Goal: Information Seeking & Learning: Check status

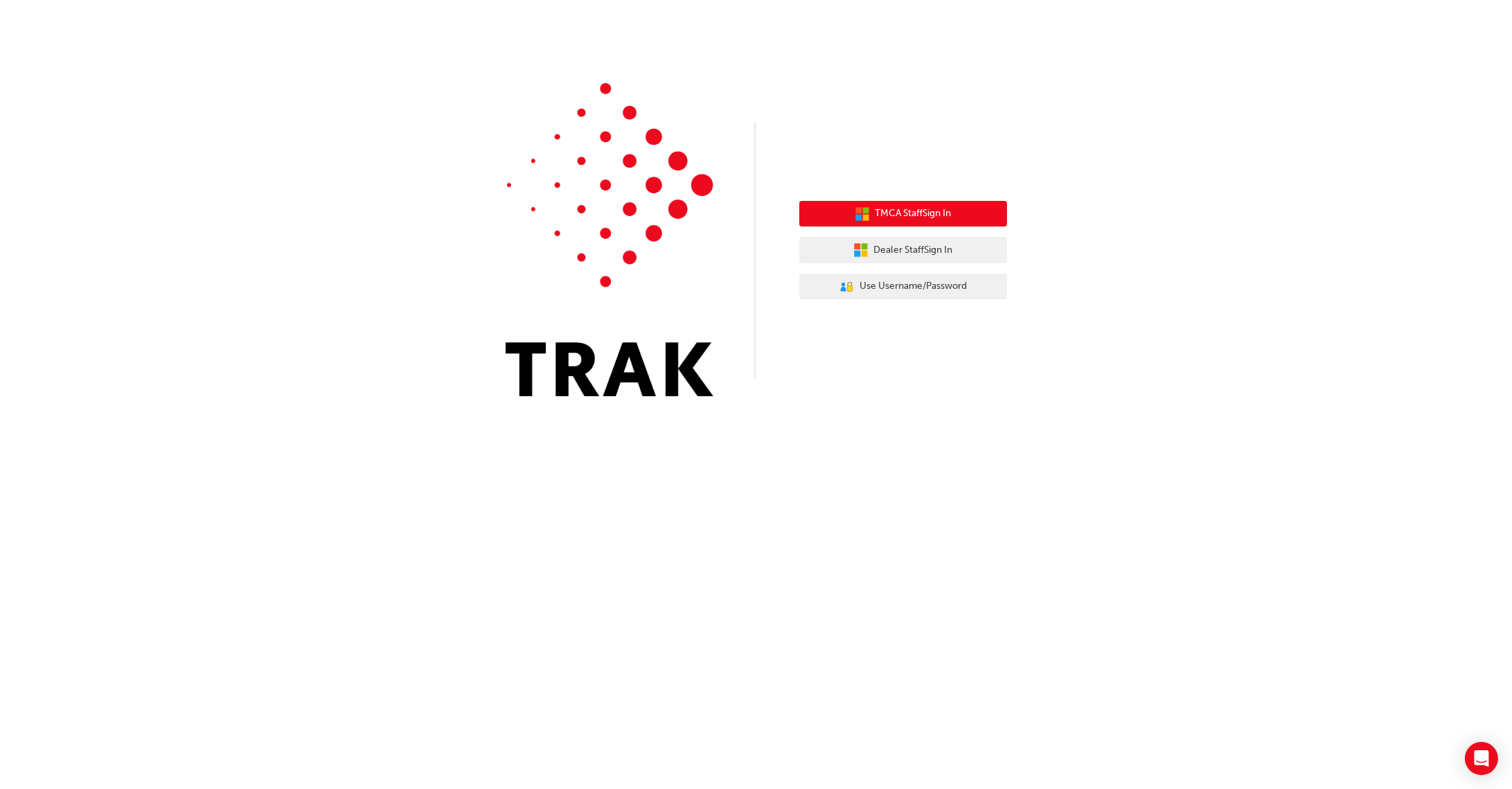
click at [917, 213] on span "TMCA Staff Sign In" at bounding box center [914, 214] width 77 height 16
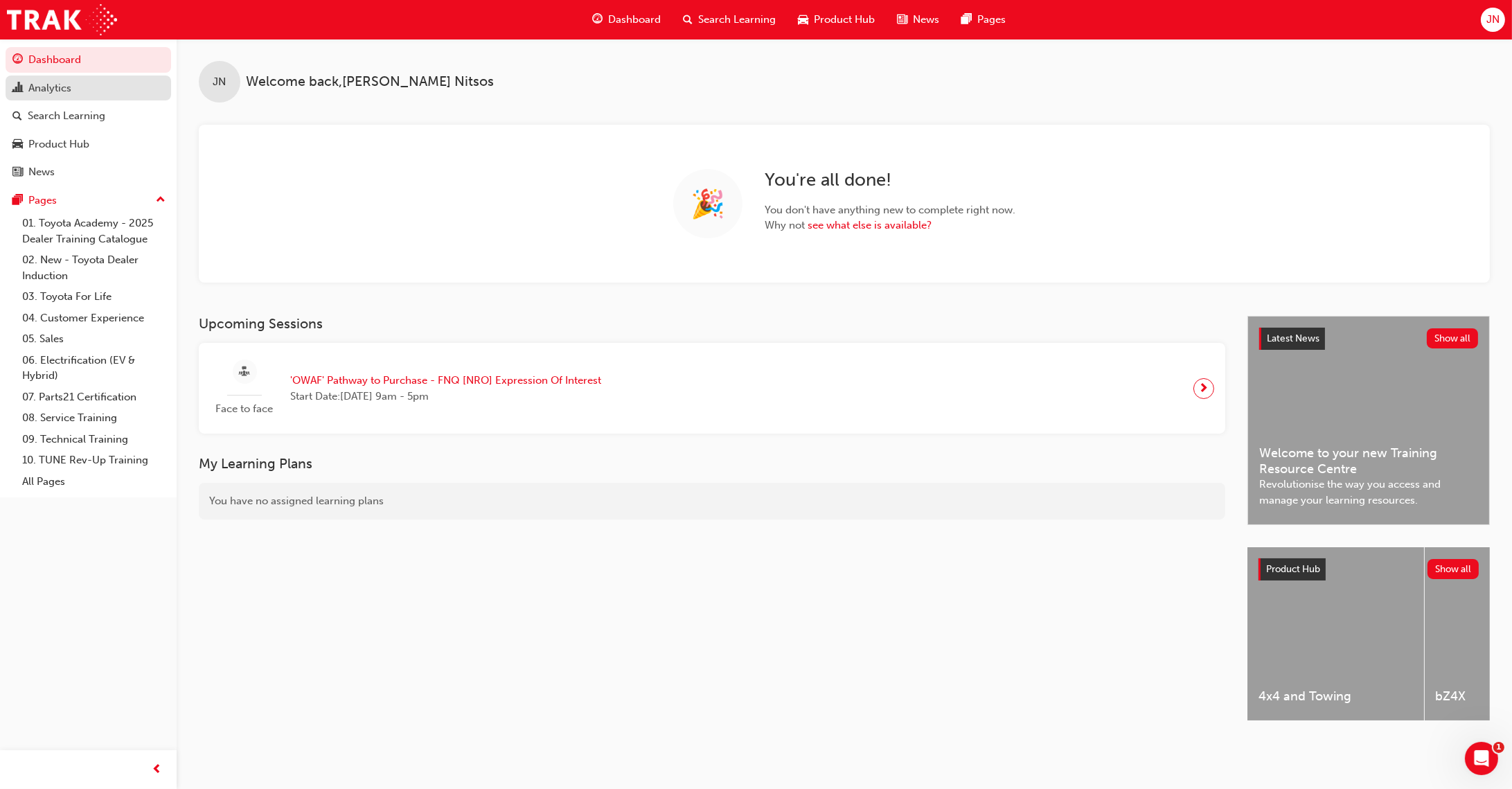
click at [44, 94] on div "Analytics" at bounding box center [50, 88] width 43 height 16
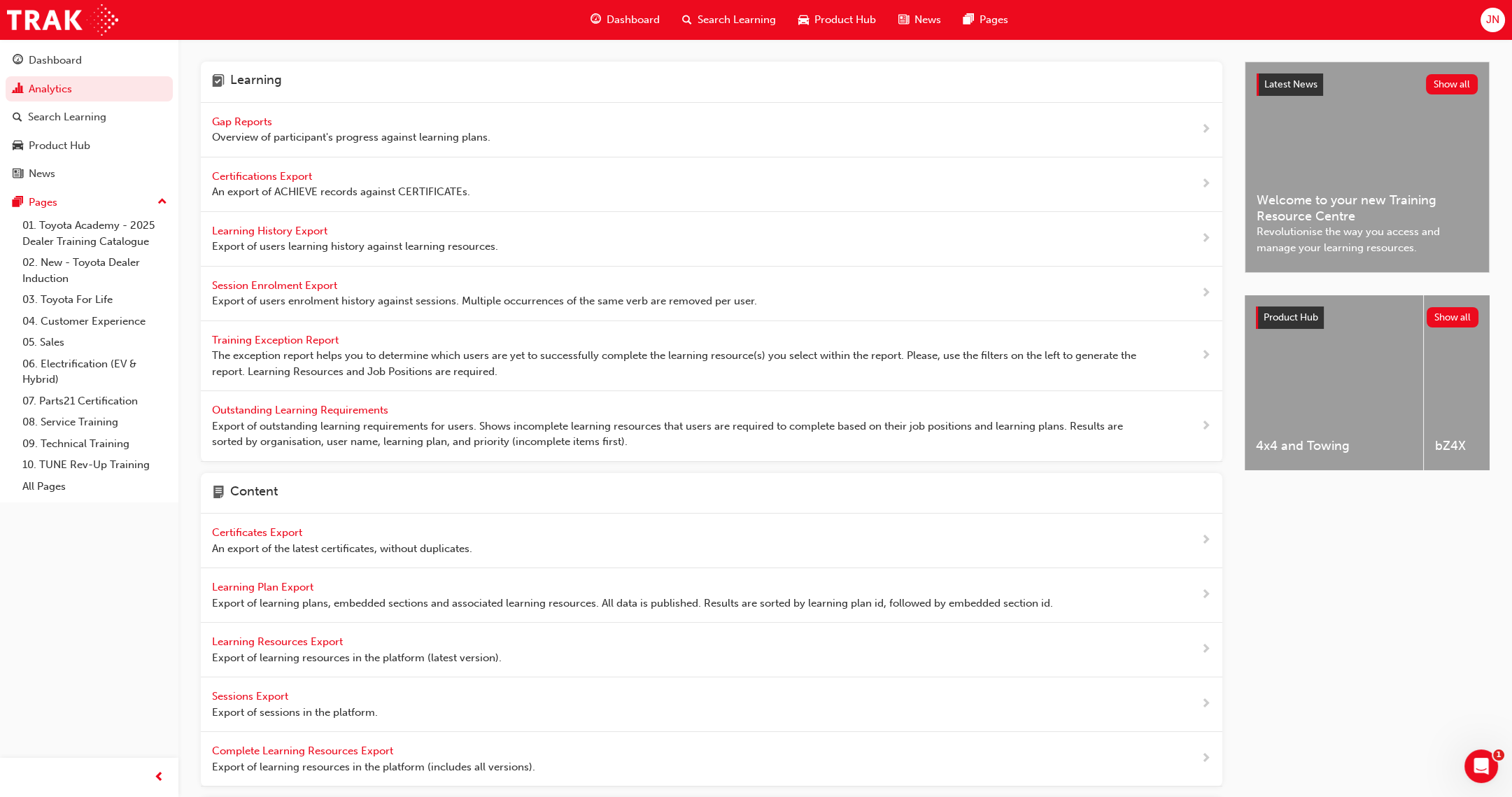
click at [266, 109] on div "Gap Reports Overview of participant's progress against learning plans." at bounding box center [711, 130] width 1021 height 55
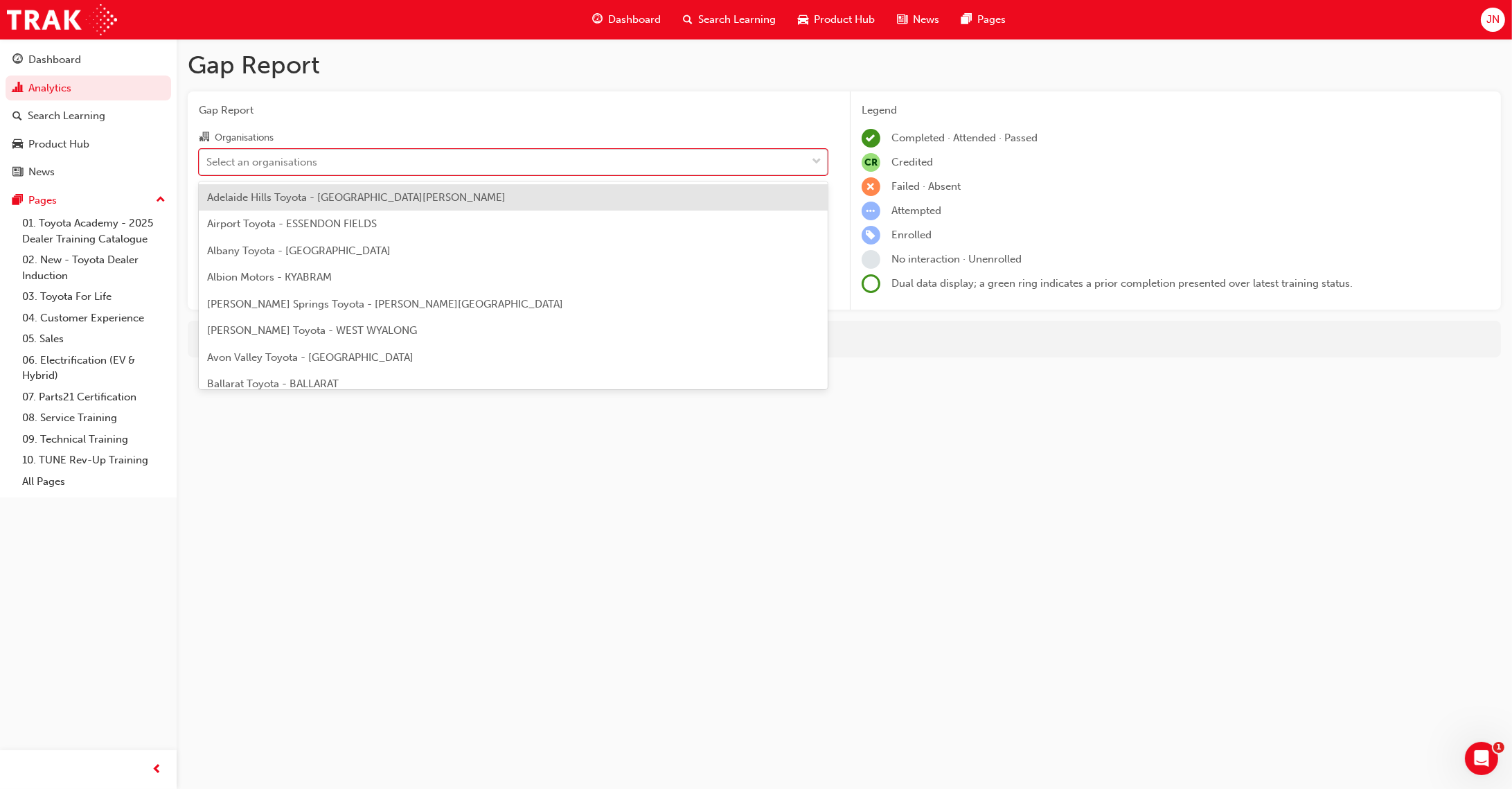
click at [379, 154] on div "Select an organisations" at bounding box center [503, 161] width 607 height 24
click at [208, 155] on input "Organisations option Adelaide Hills Toyota - MOUNT BARKER focused, 1 of 301. 30…" at bounding box center [207, 161] width 1 height 12
type input "don"
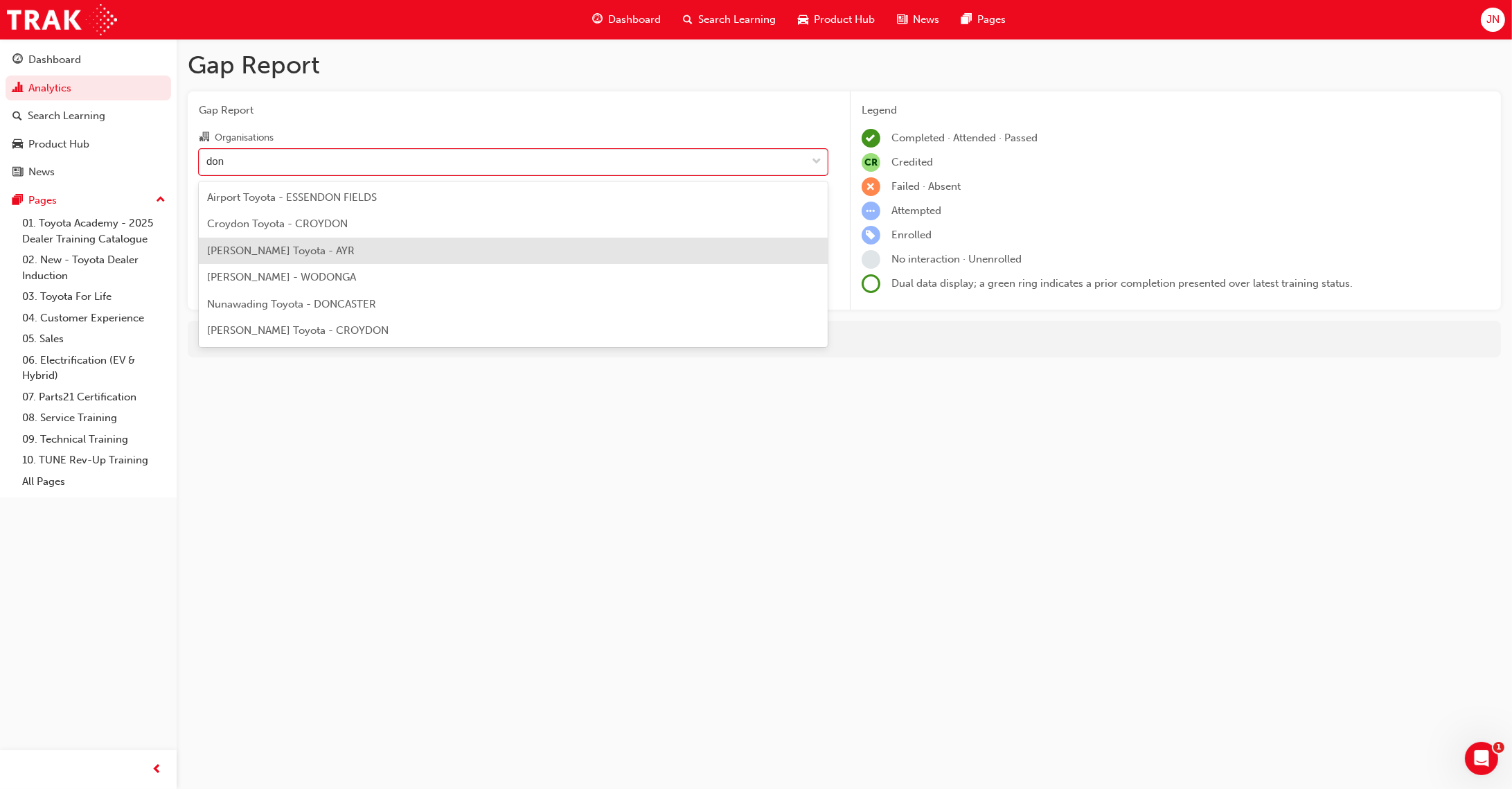
click at [343, 249] on div "Don West Toyota - AYR" at bounding box center [514, 250] width 629 height 27
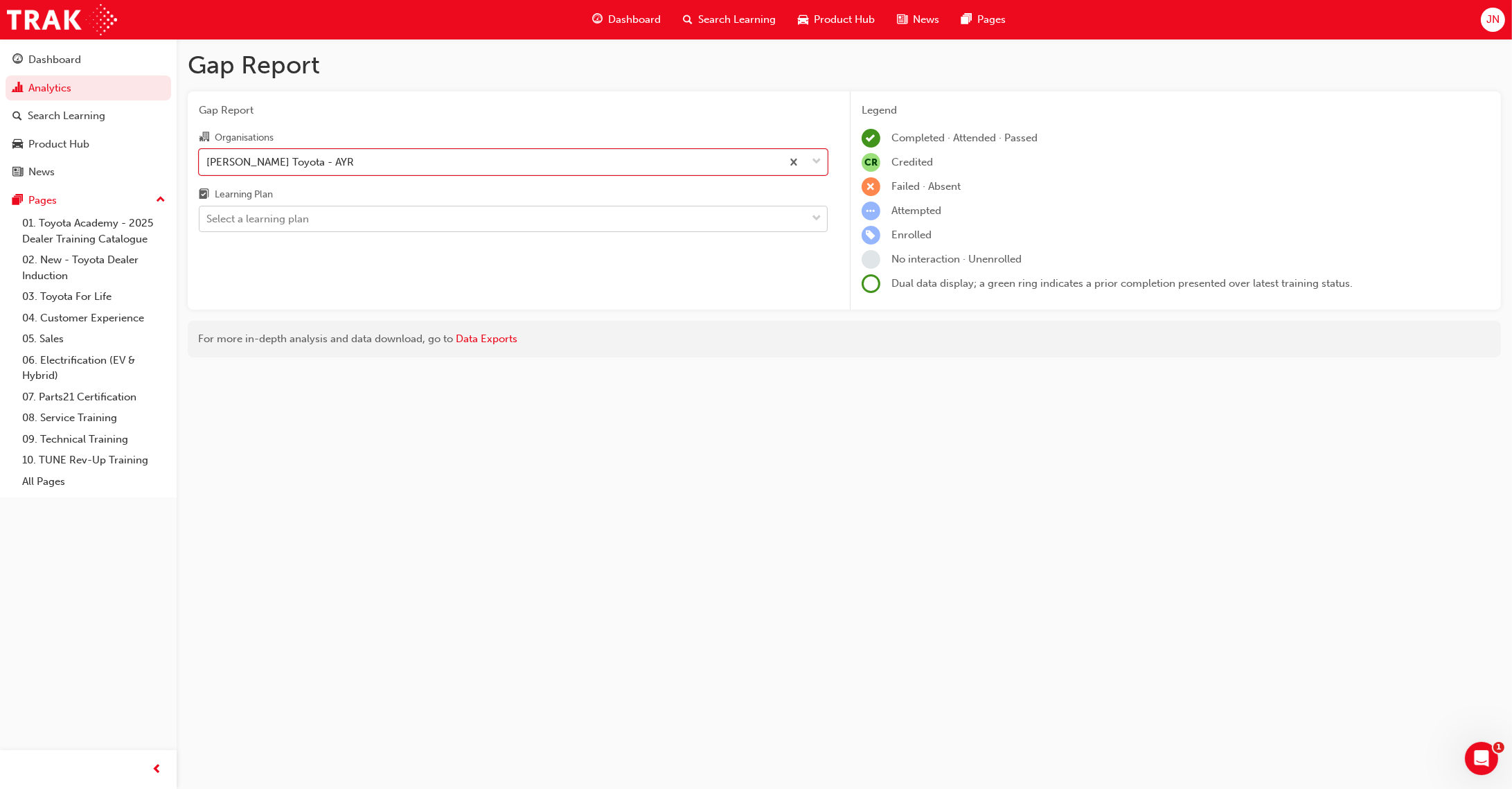
click at [349, 216] on div "Select a learning plan" at bounding box center [503, 219] width 607 height 24
click at [208, 216] on input "Learning Plan Select a learning plan" at bounding box center [207, 218] width 1 height 12
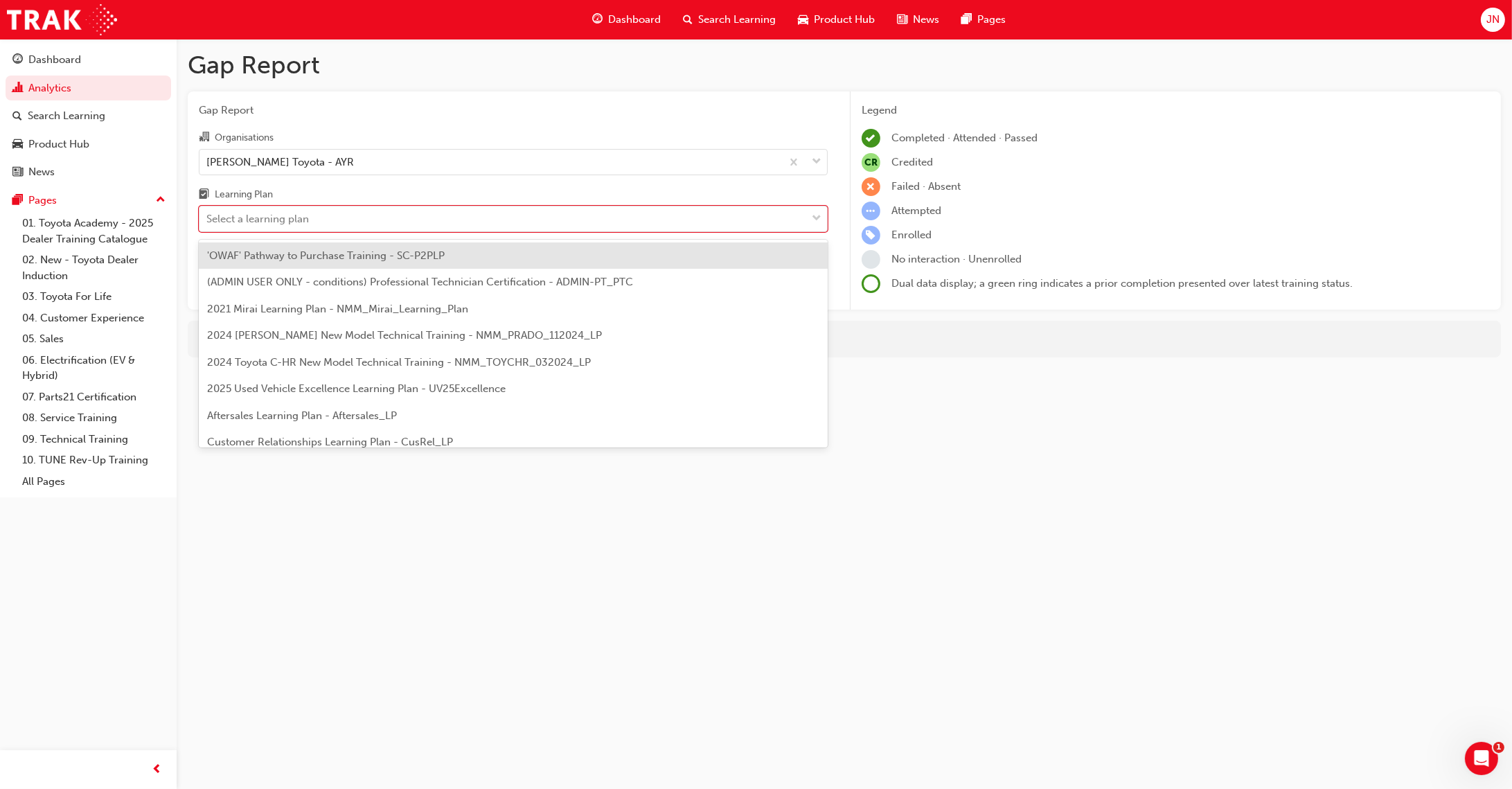
click at [349, 266] on div "'OWAF' Pathway to Purchase Training - SC-P2PLP" at bounding box center [514, 255] width 629 height 27
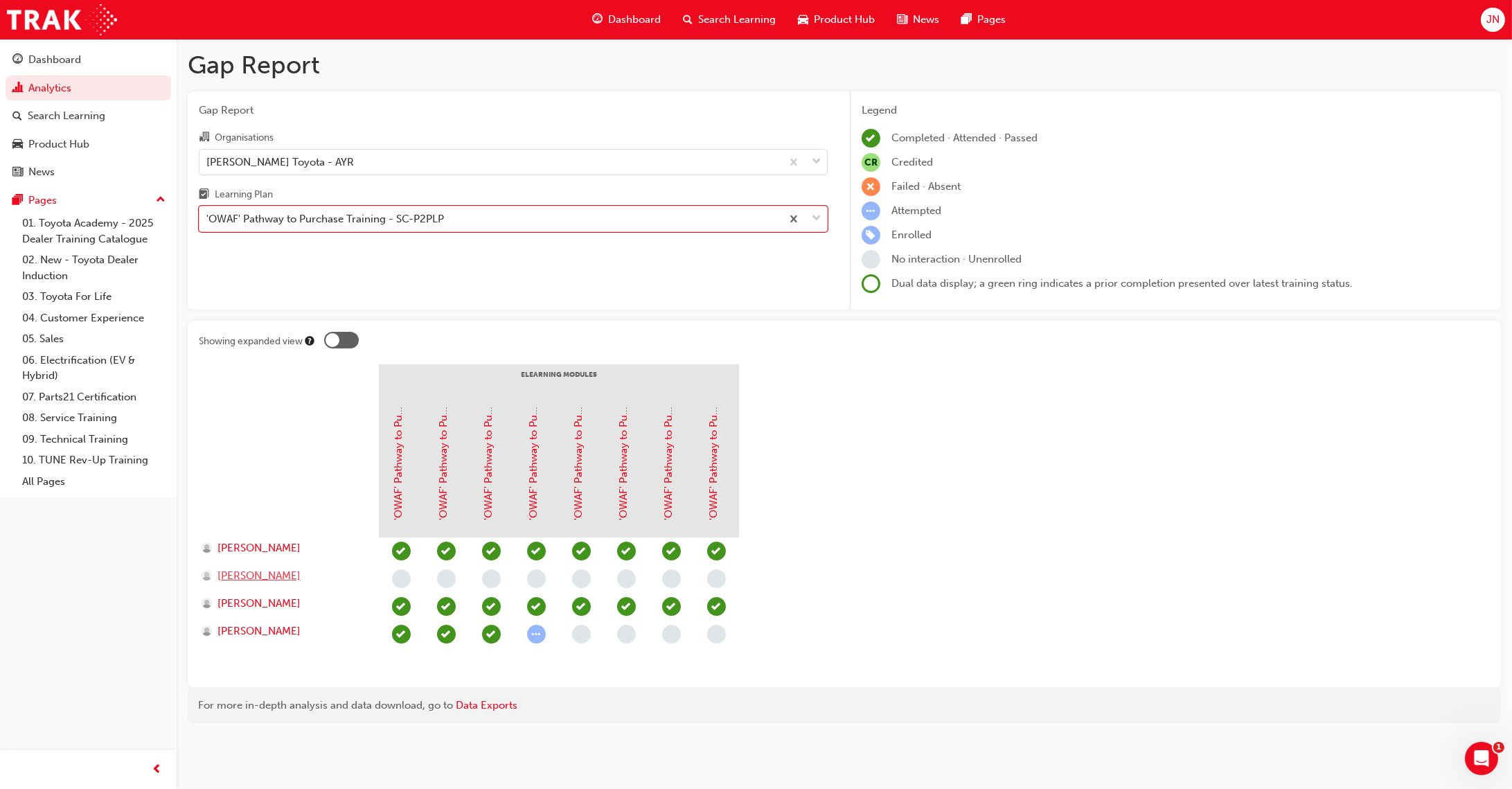
click at [248, 577] on span "Jayson Ball" at bounding box center [259, 575] width 83 height 16
click at [295, 223] on div "'OWAF' Pathway to Purchase Training - SC-P2PLP" at bounding box center [325, 219] width 237 height 16
click at [208, 223] on input "Learning Plan 'OWAF' Pathway to Purchase Training - SC-P2PLP" at bounding box center [207, 218] width 1 height 12
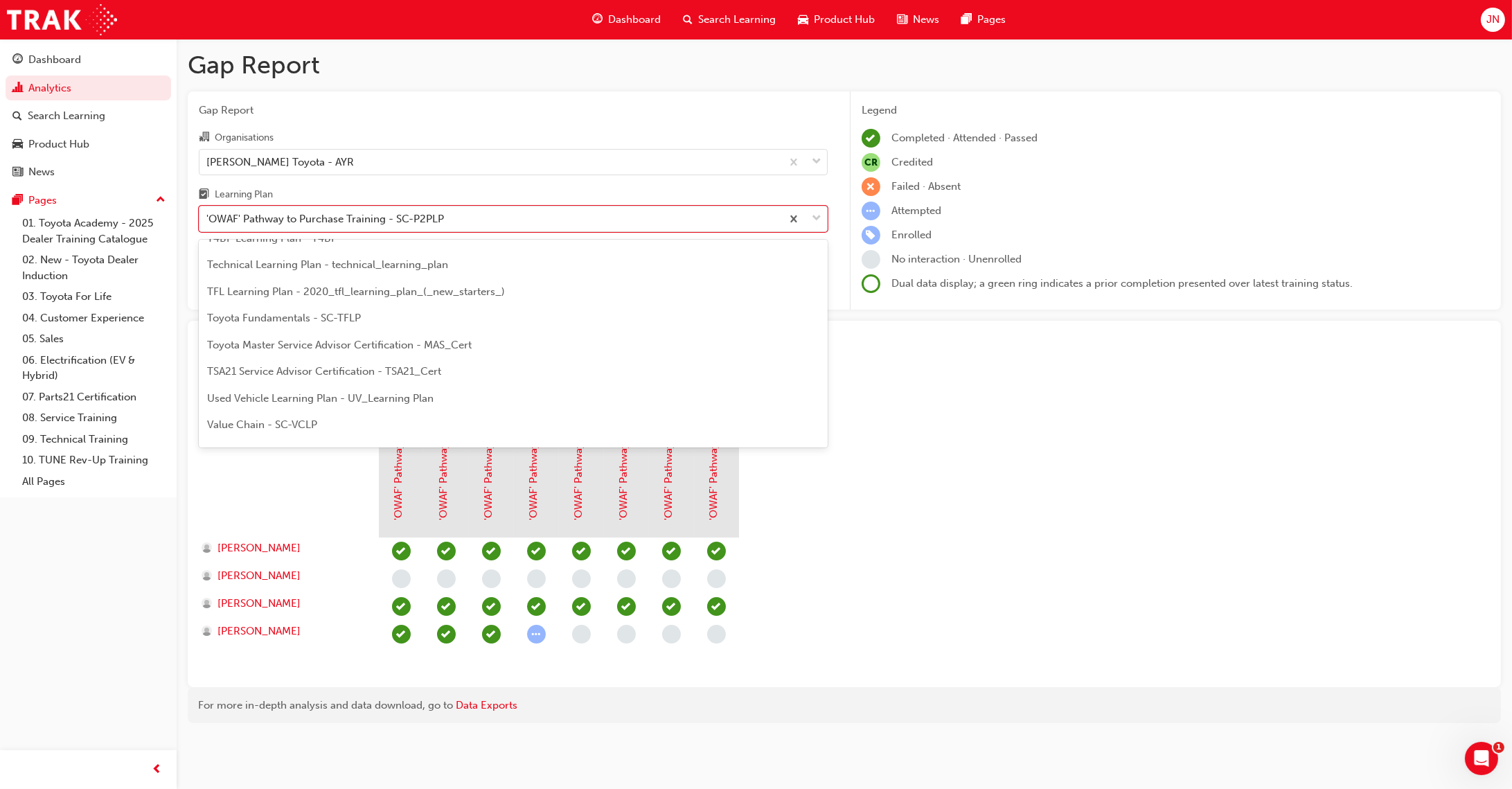
scroll to position [838, 0]
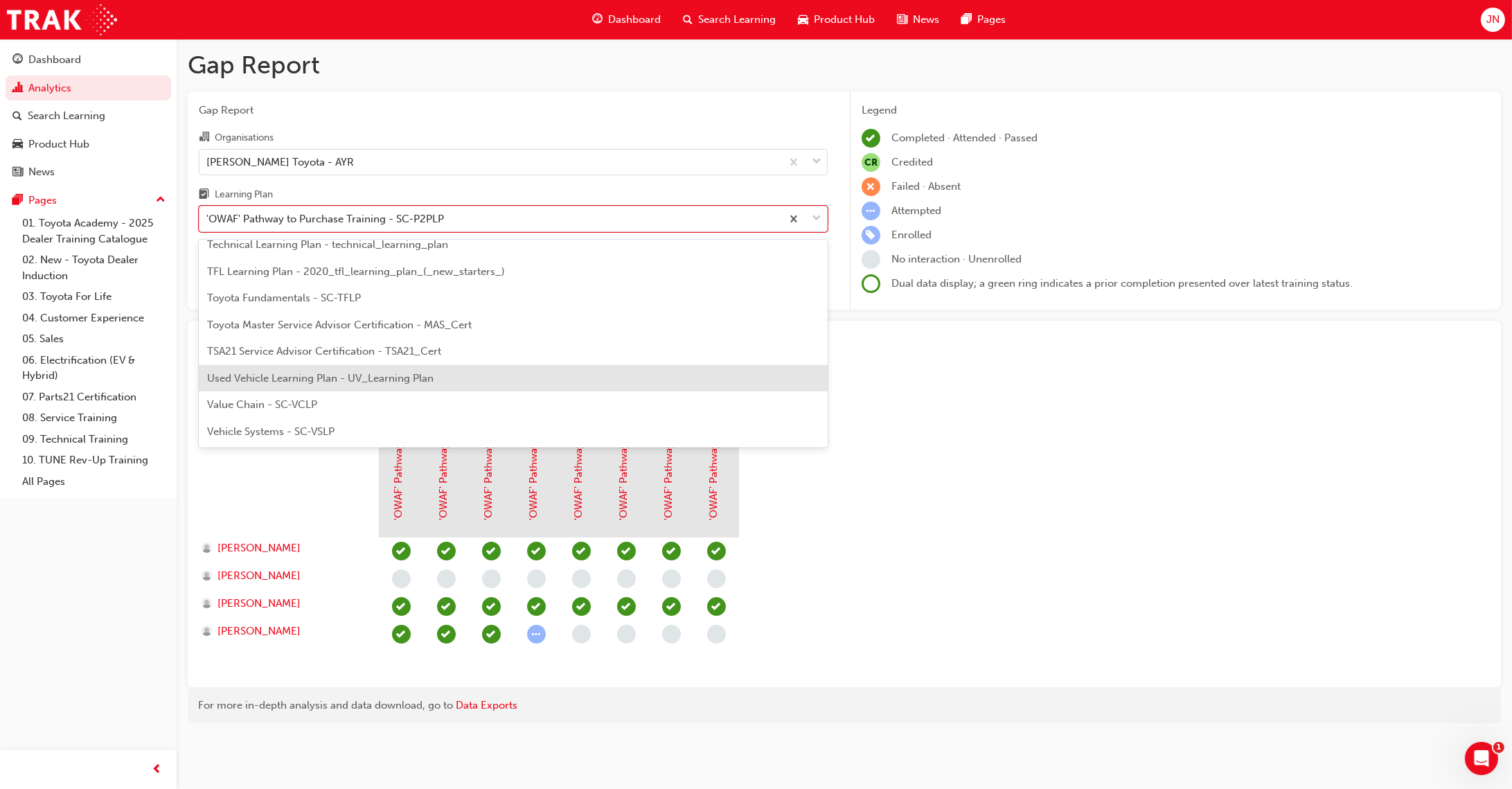
click at [588, 376] on div "Used Vehicle Learning Plan - UV_Learning Plan" at bounding box center [514, 378] width 629 height 27
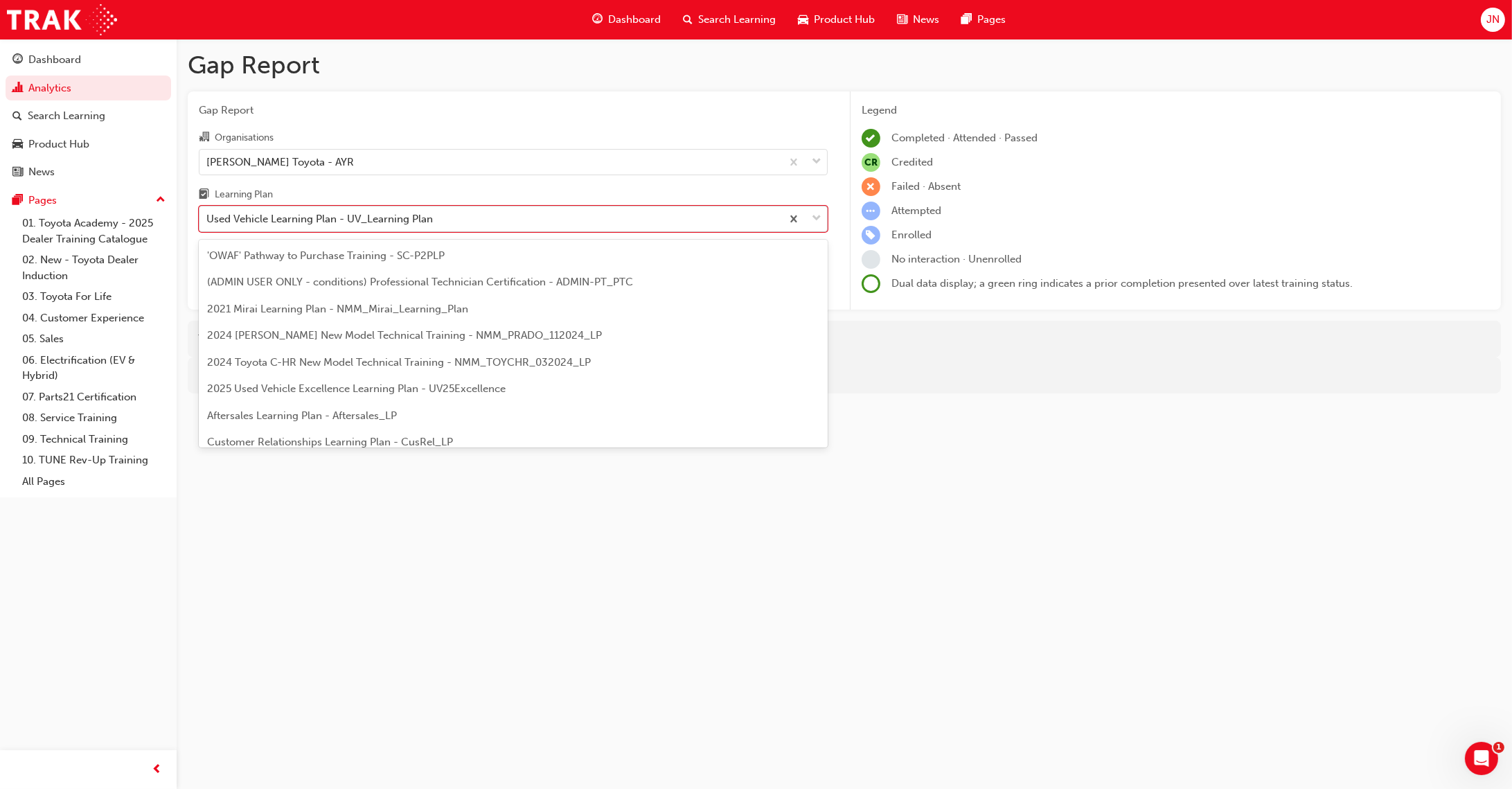
click at [486, 226] on div "Used Vehicle Learning Plan - UV_Learning Plan" at bounding box center [491, 219] width 582 height 24
click at [208, 225] on input "Learning Plan option Used Vehicle Learning Plan - UV_Learning Plan, selected. o…" at bounding box center [207, 218] width 1 height 12
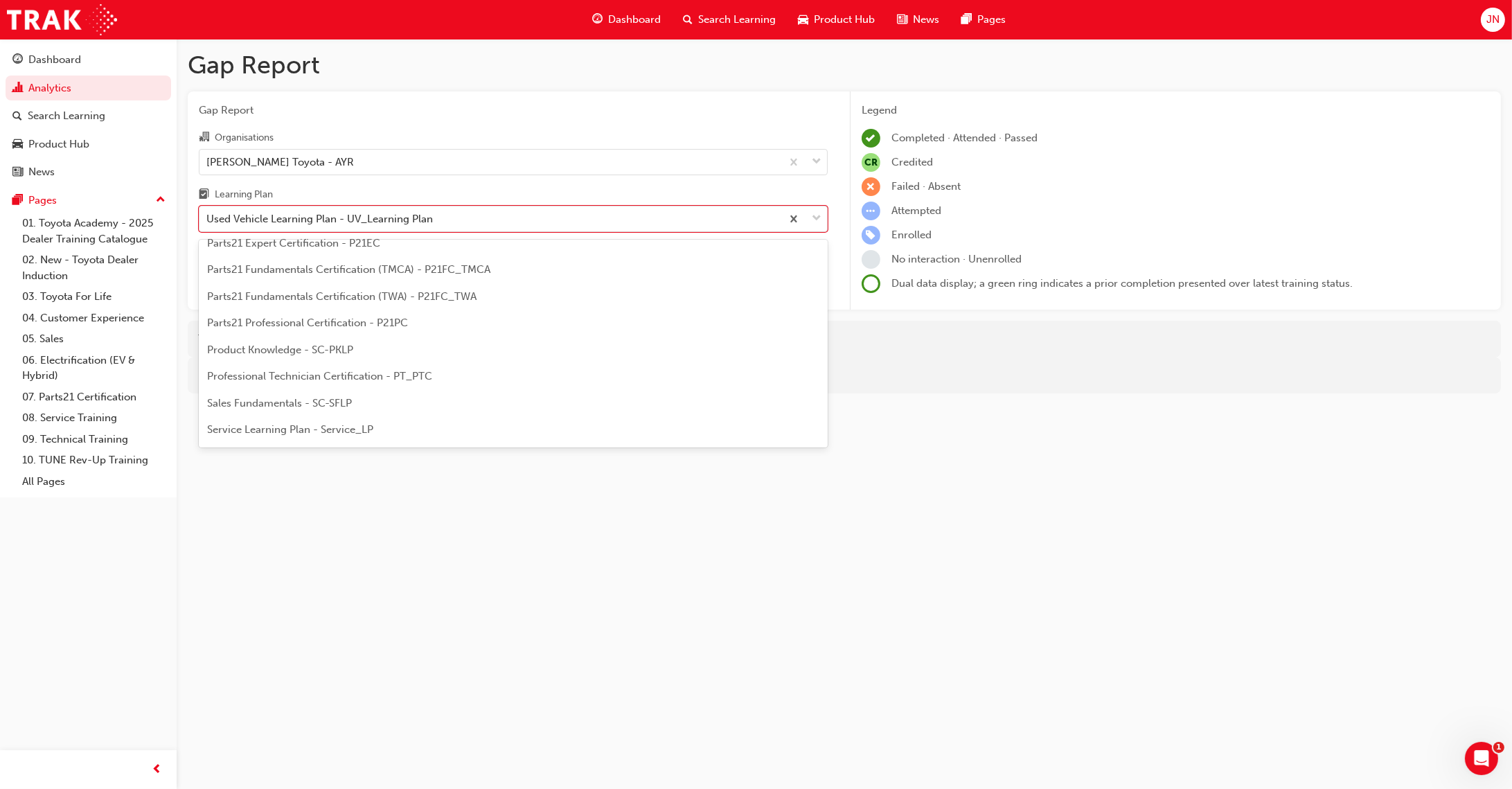
scroll to position [541, 0]
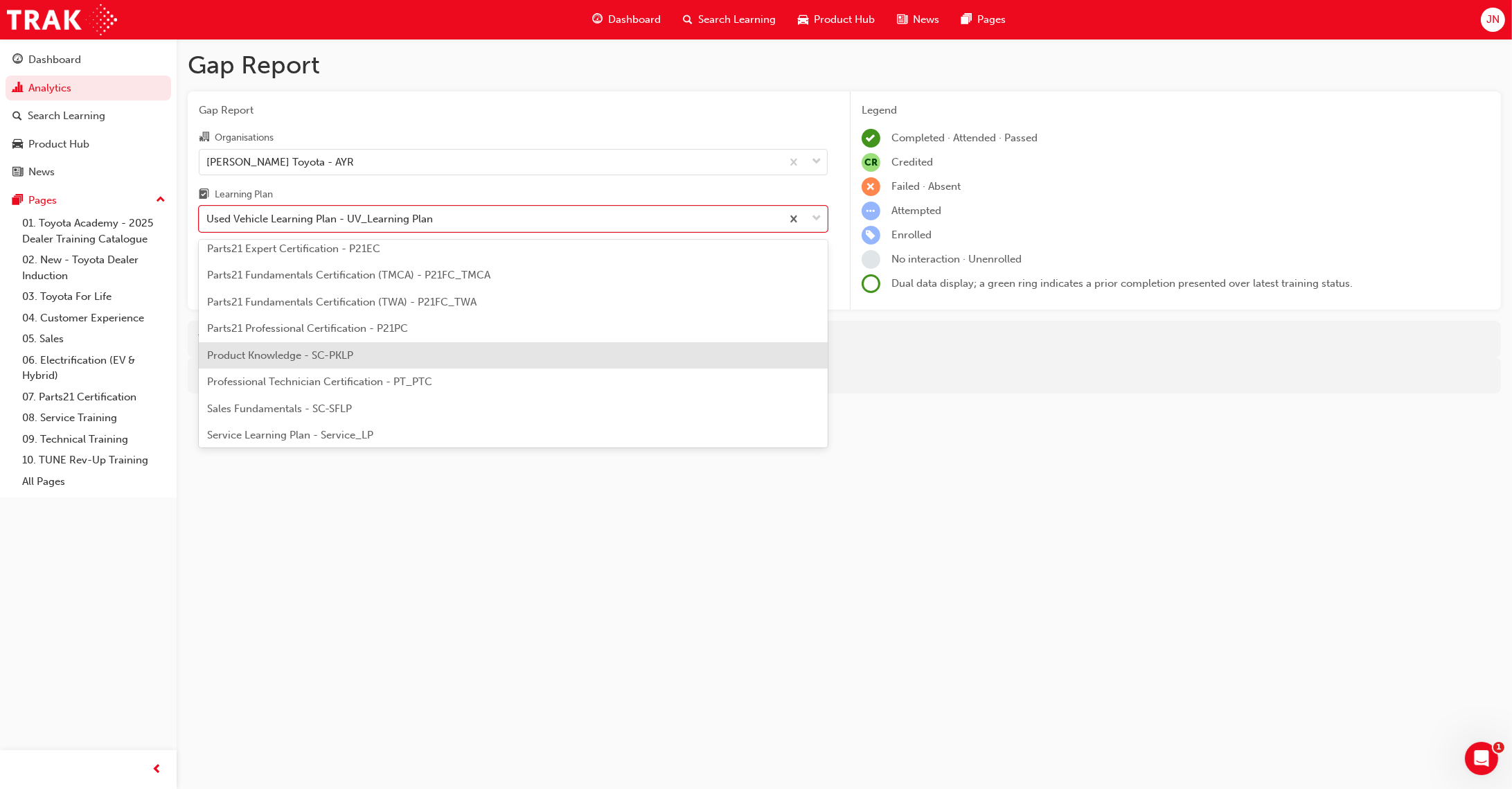
click at [453, 361] on div "Product Knowledge - SC-PKLP" at bounding box center [514, 356] width 629 height 27
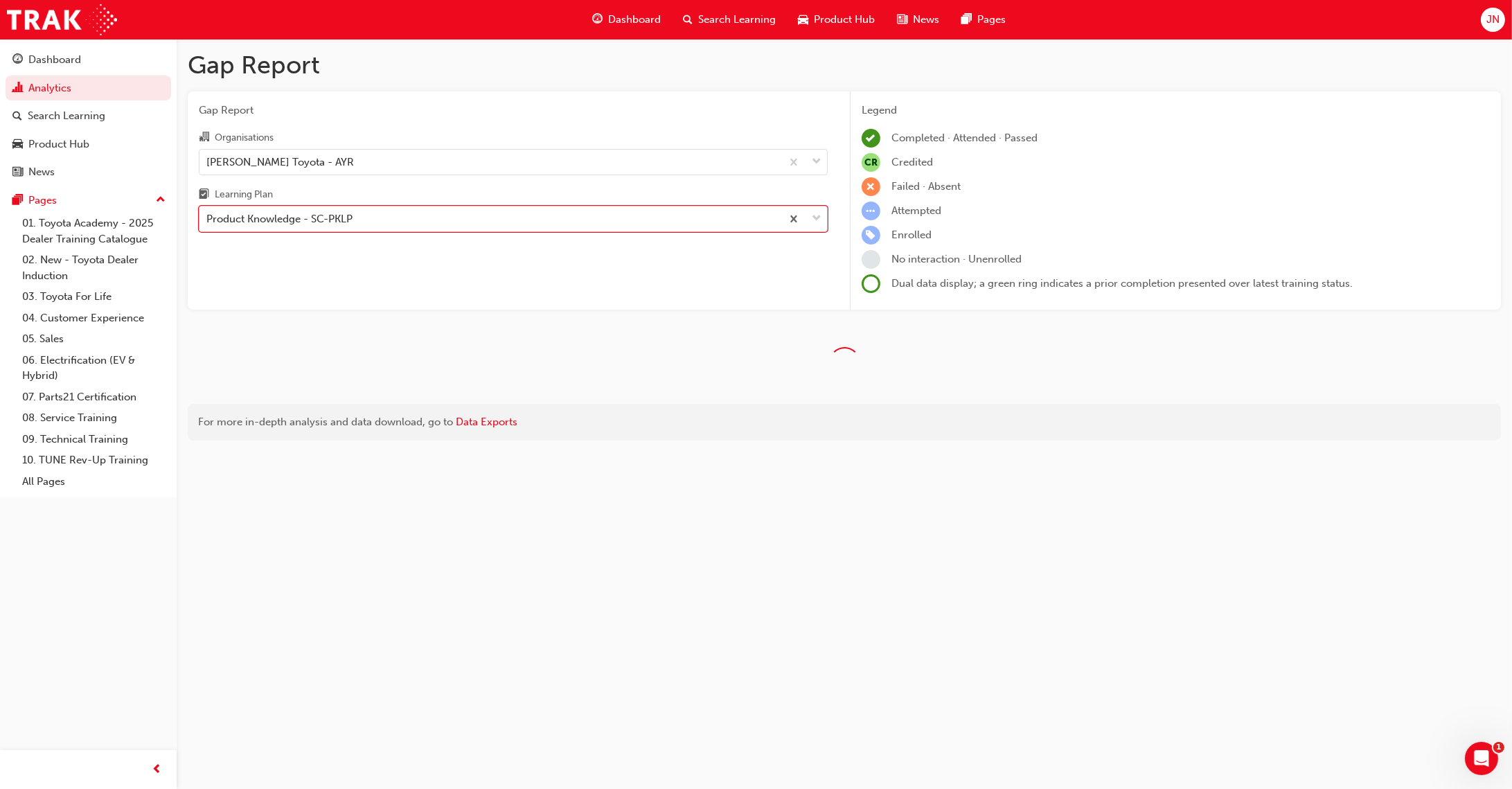
click at [503, 216] on div "Product Knowledge - SC-PKLP" at bounding box center [491, 219] width 582 height 24
click at [208, 216] on input "Learning Plan option Product Knowledge - SC-PKLP, selected. 0 results available…" at bounding box center [207, 218] width 1 height 12
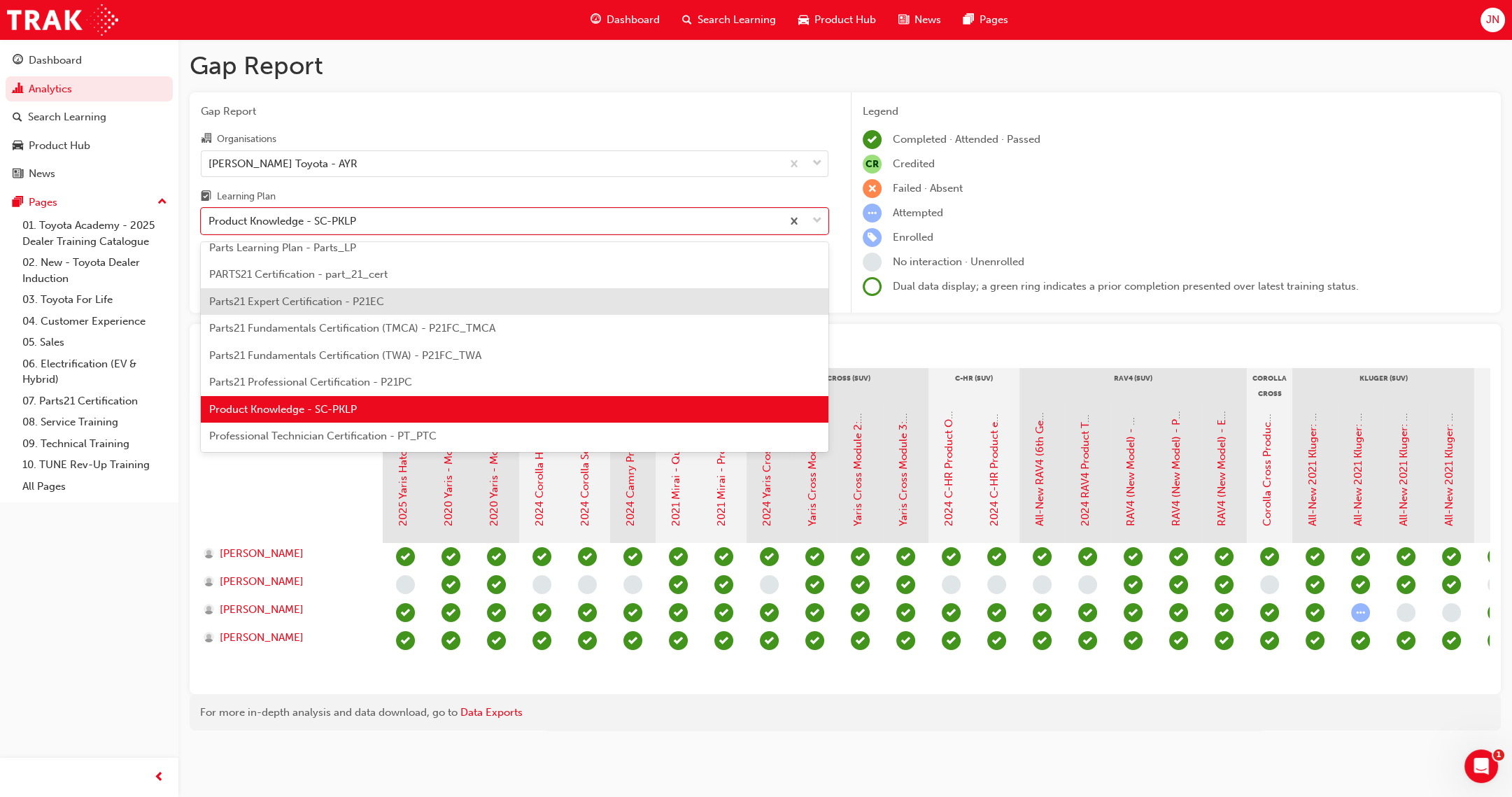
scroll to position [497, 0]
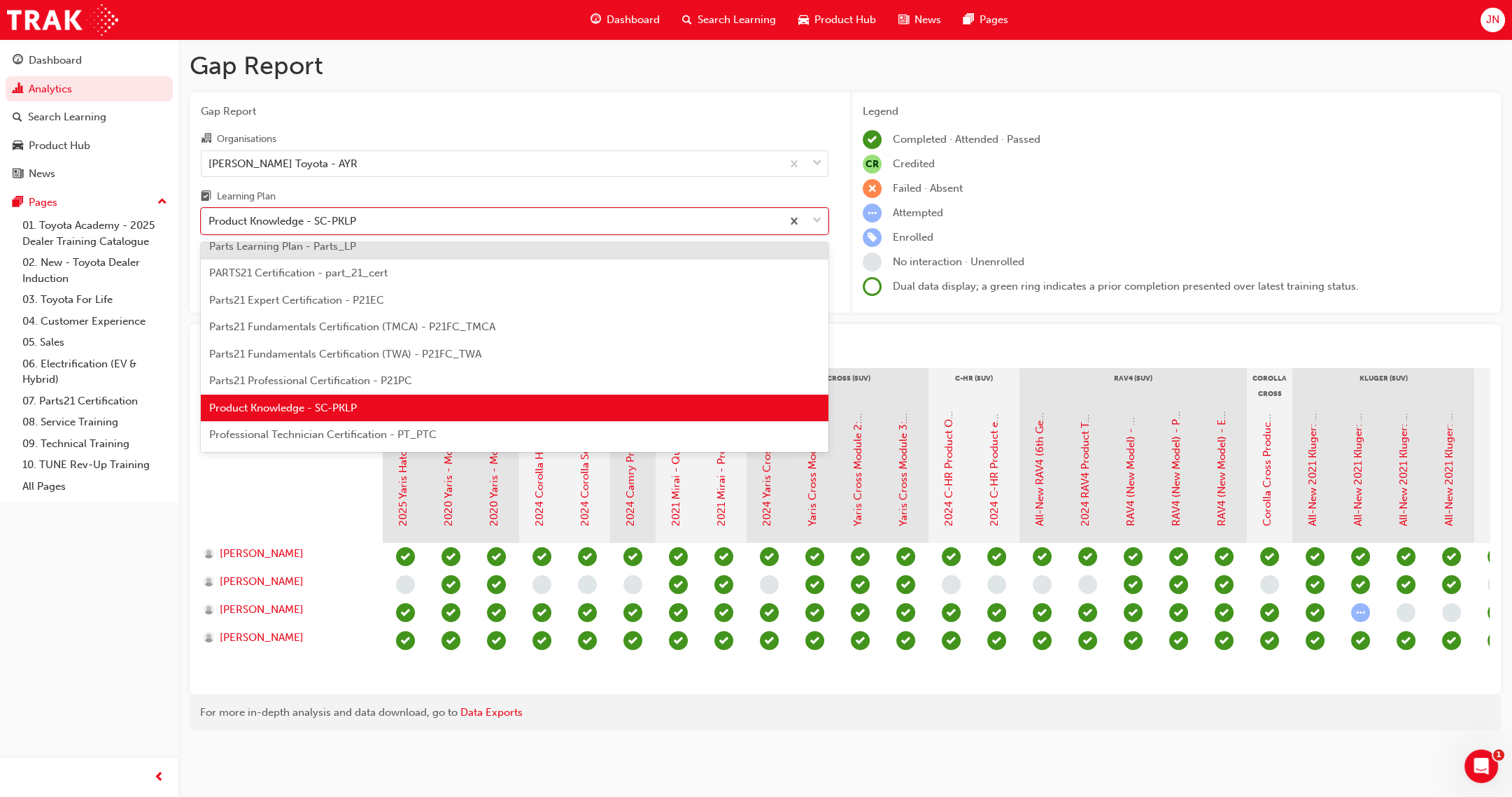
click at [566, 117] on span "Gap Report" at bounding box center [515, 111] width 628 height 16
